Goal: Ask a question: Seek information or help from site administrators or community

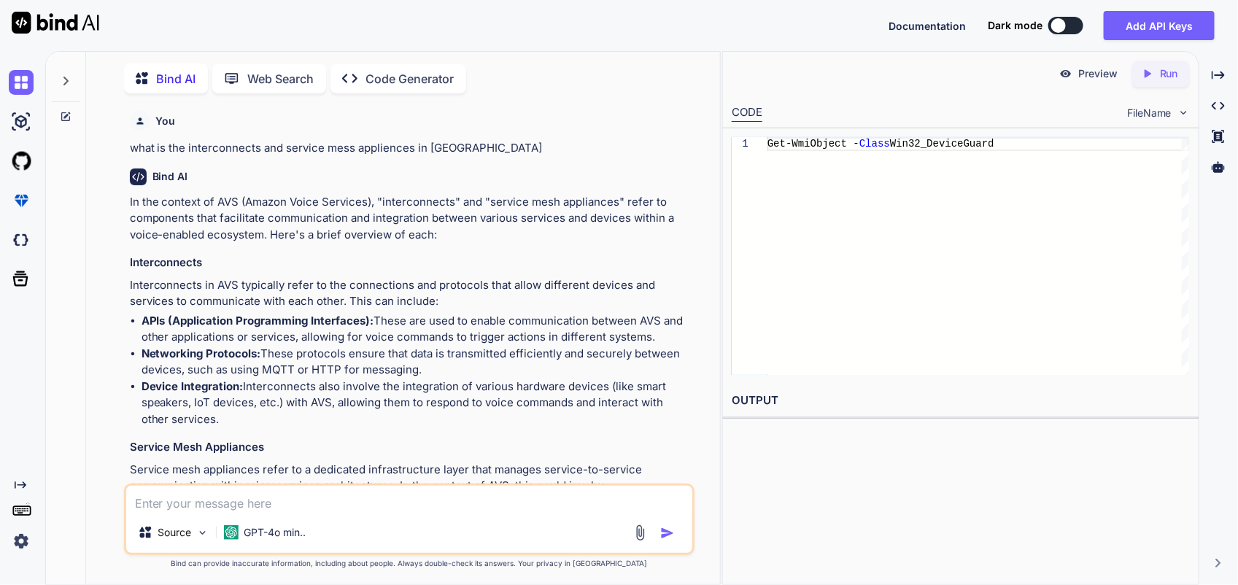
scroll to position [4989, 0]
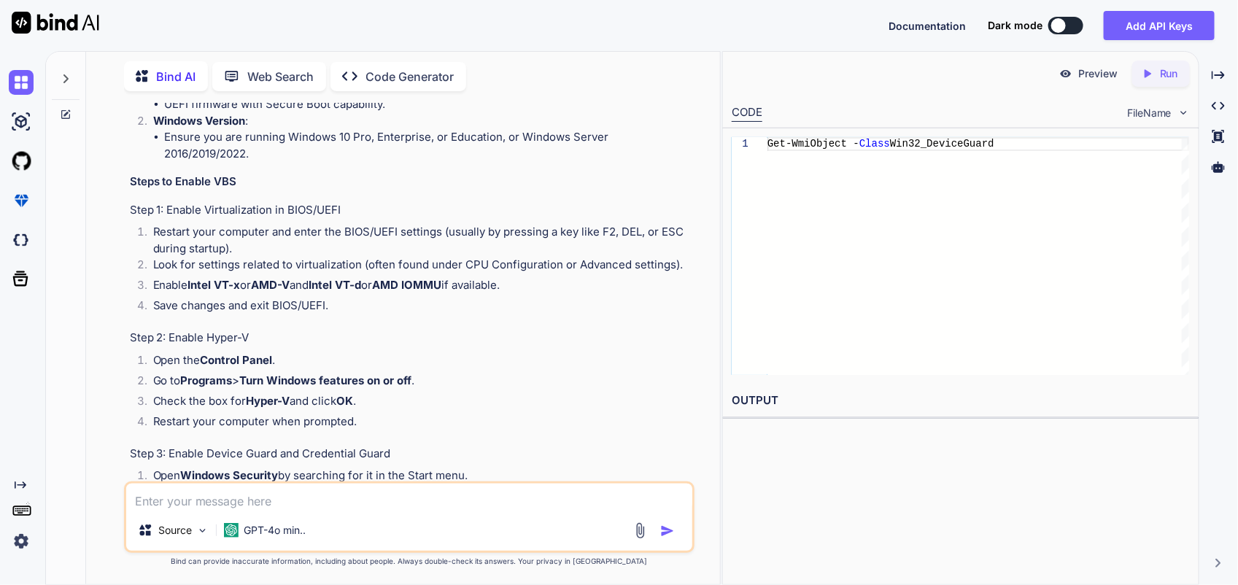
click at [317, 512] on div "Source GPT-4o min.." at bounding box center [409, 516] width 570 height 71
click at [319, 503] on textarea at bounding box center [409, 497] width 566 height 26
paste textarea "esx18-r02.p03"
type textarea "esx18-r02.p03"
type textarea "x"
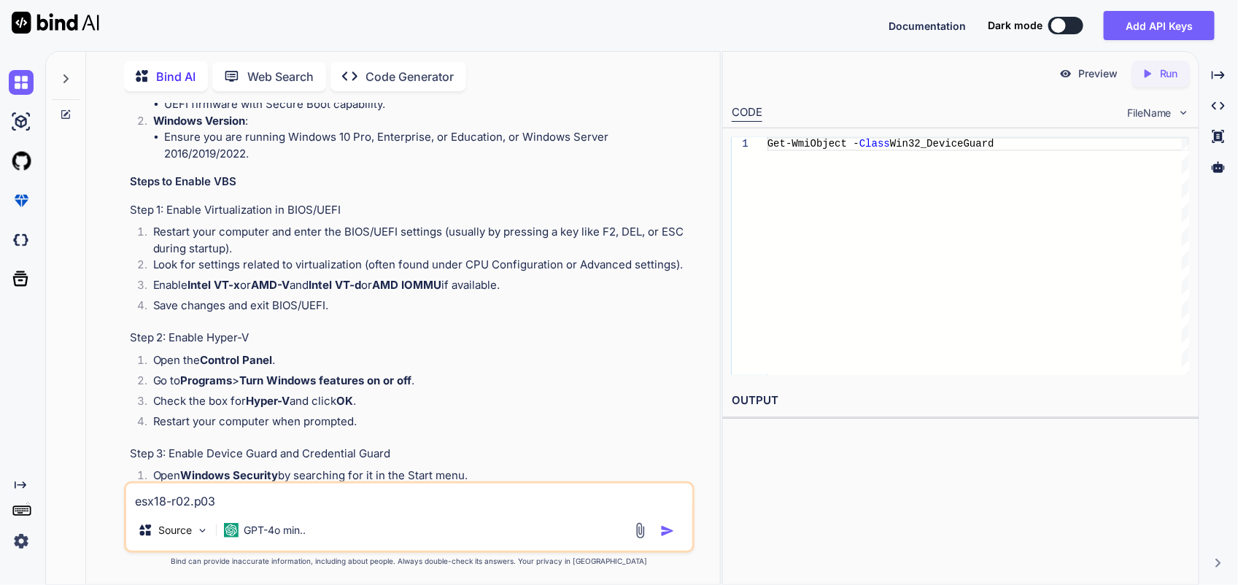
drag, startPoint x: 292, startPoint y: 494, endPoint x: 111, endPoint y: 497, distance: 181.6
click at [111, 497] on div "You what is the interconnects and service mess appliences in AVS Bind AI In the…" at bounding box center [409, 343] width 622 height 481
paste textarea "vSphere HA agent on this host is disabled"
type textarea "vSphere HA agent on this host is disabled"
type textarea "x"
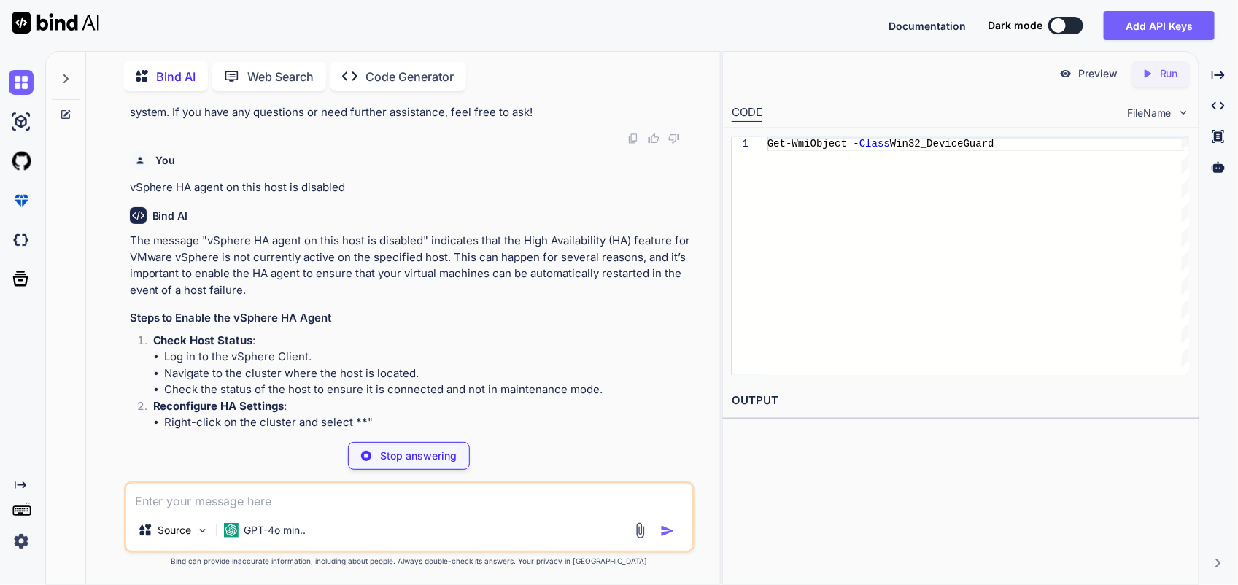
scroll to position [5832, 0]
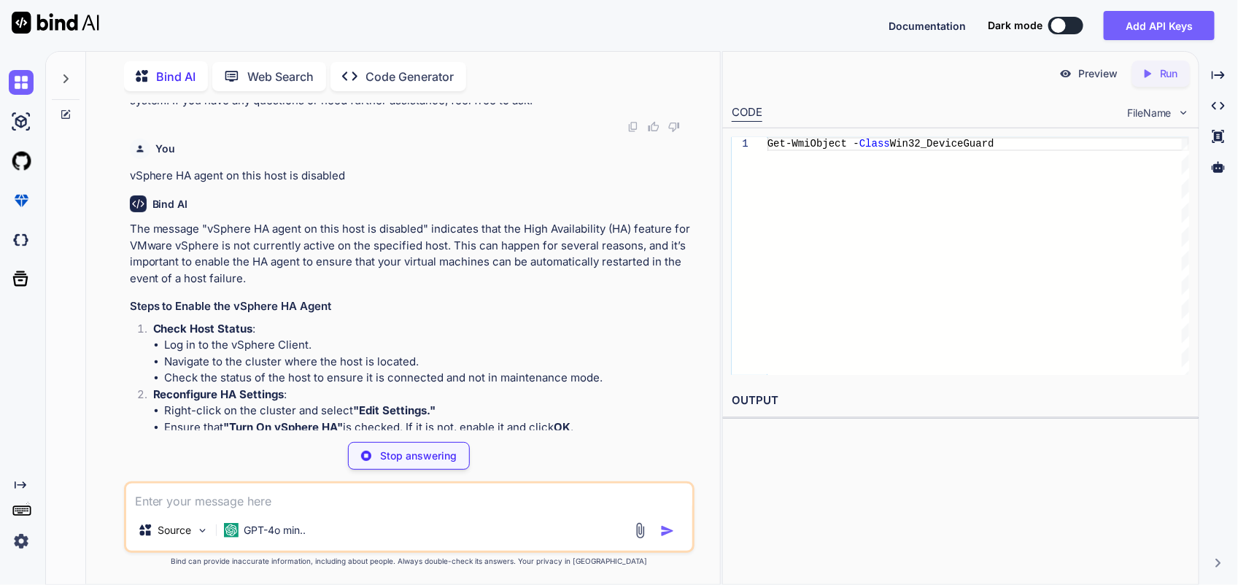
type textarea "x"
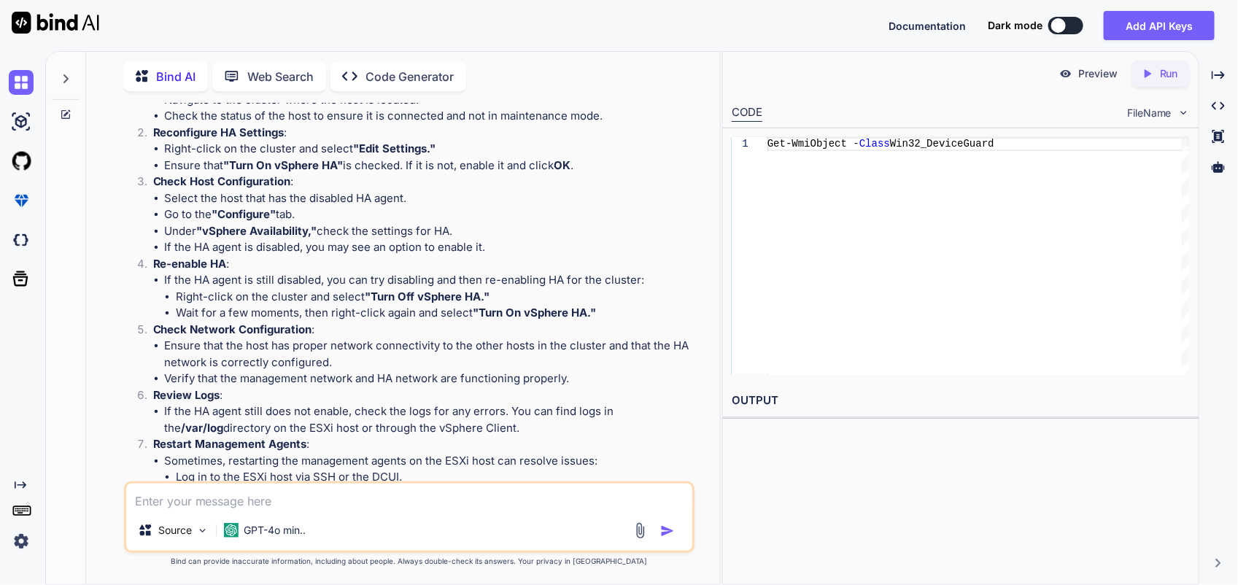
scroll to position [6006, 0]
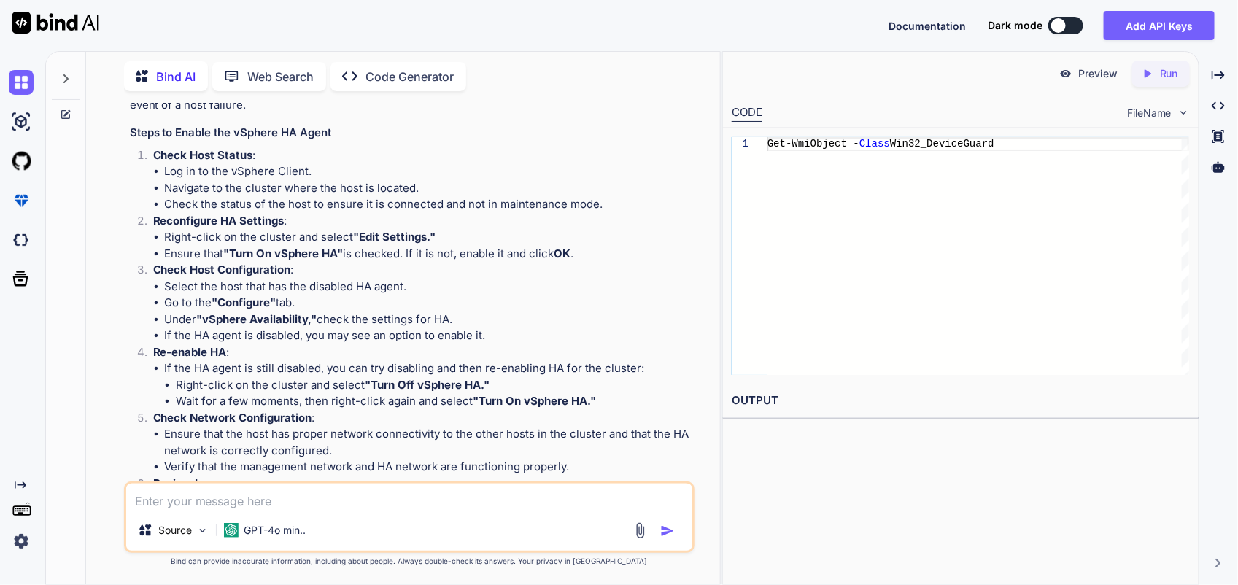
type textarea "x"
